Goal: Learn about a topic

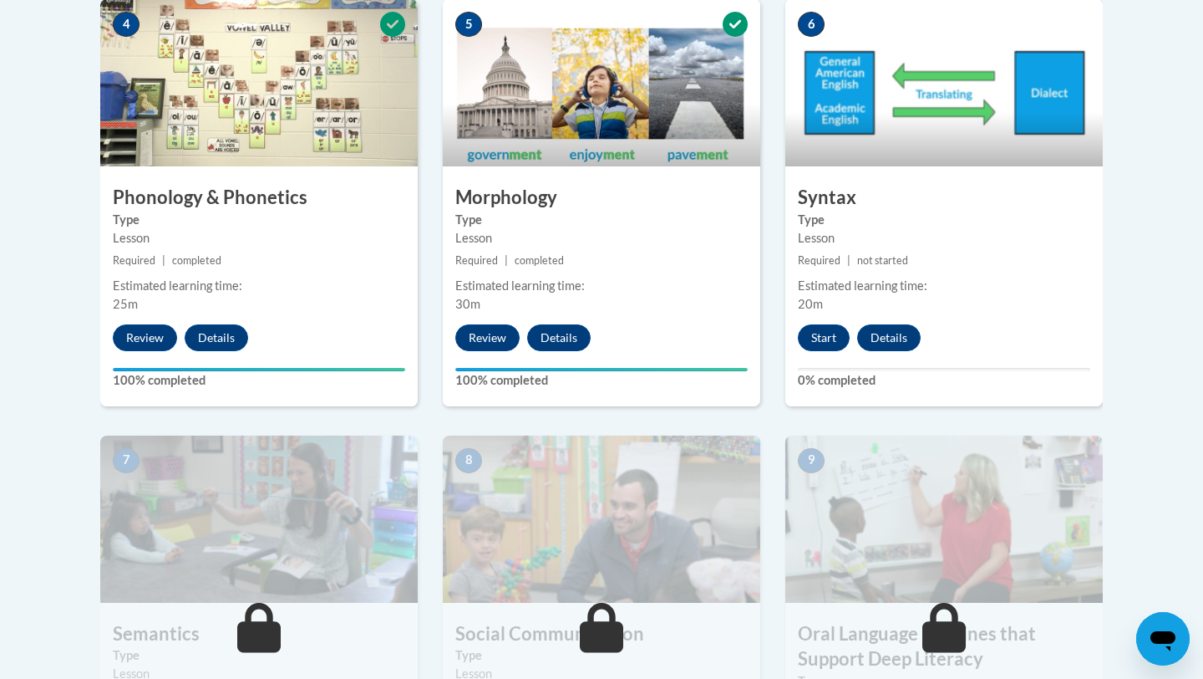
scroll to position [1045, 0]
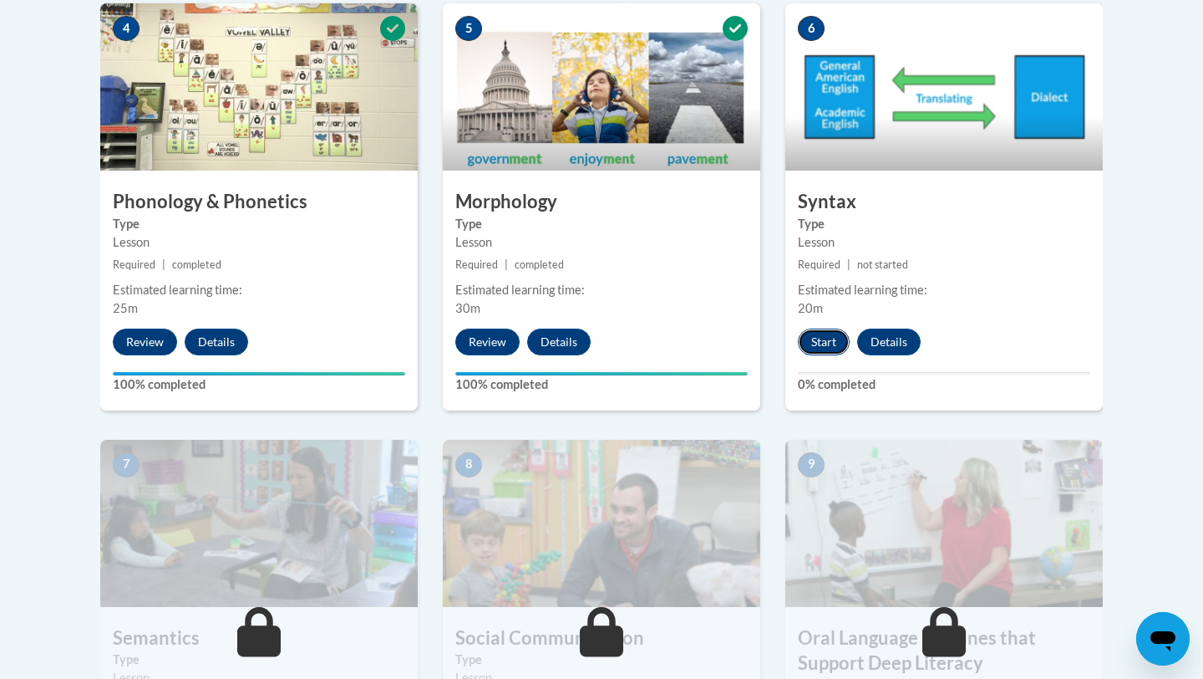
click at [834, 339] on button "Start" at bounding box center [824, 341] width 52 height 27
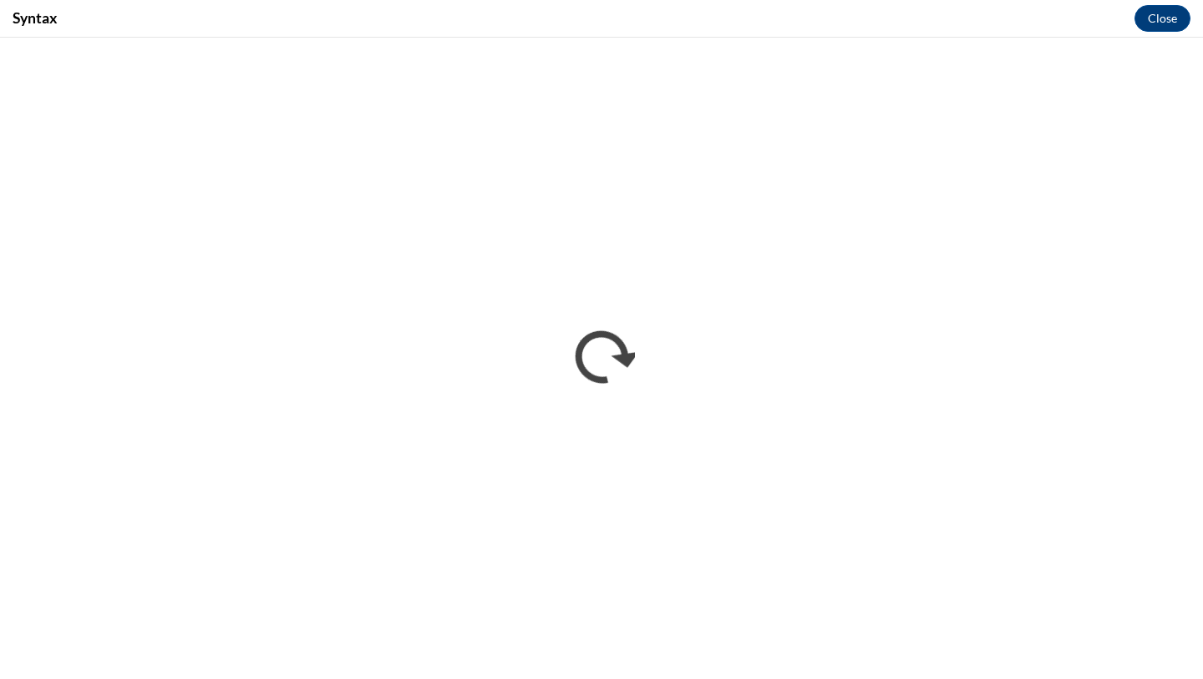
scroll to position [0, 0]
